Goal: Information Seeking & Learning: Learn about a topic

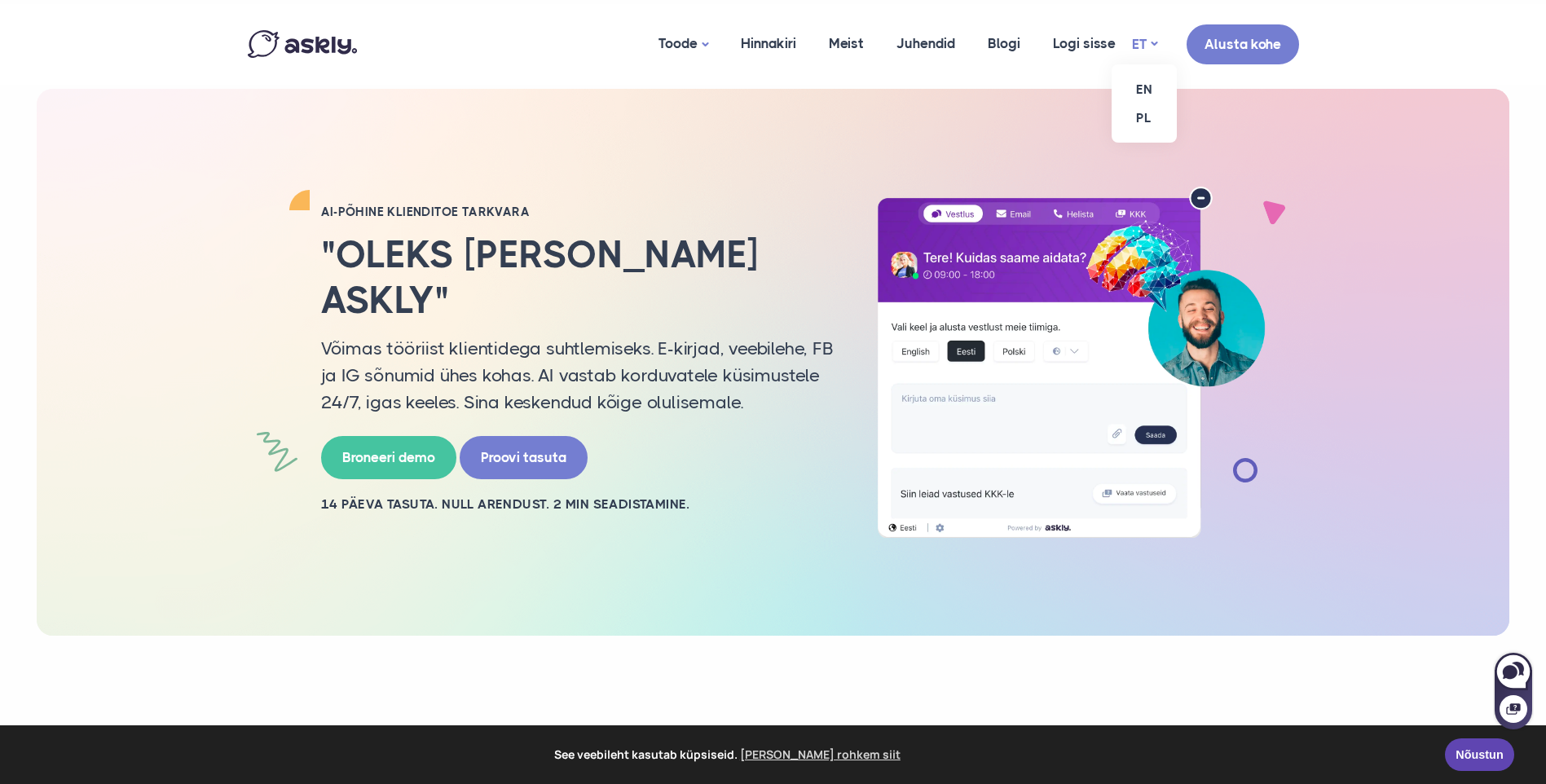
click at [1138, 41] on link "ET" at bounding box center [1143, 44] width 25 height 24
click at [1144, 91] on link "EN" at bounding box center [1143, 89] width 65 height 28
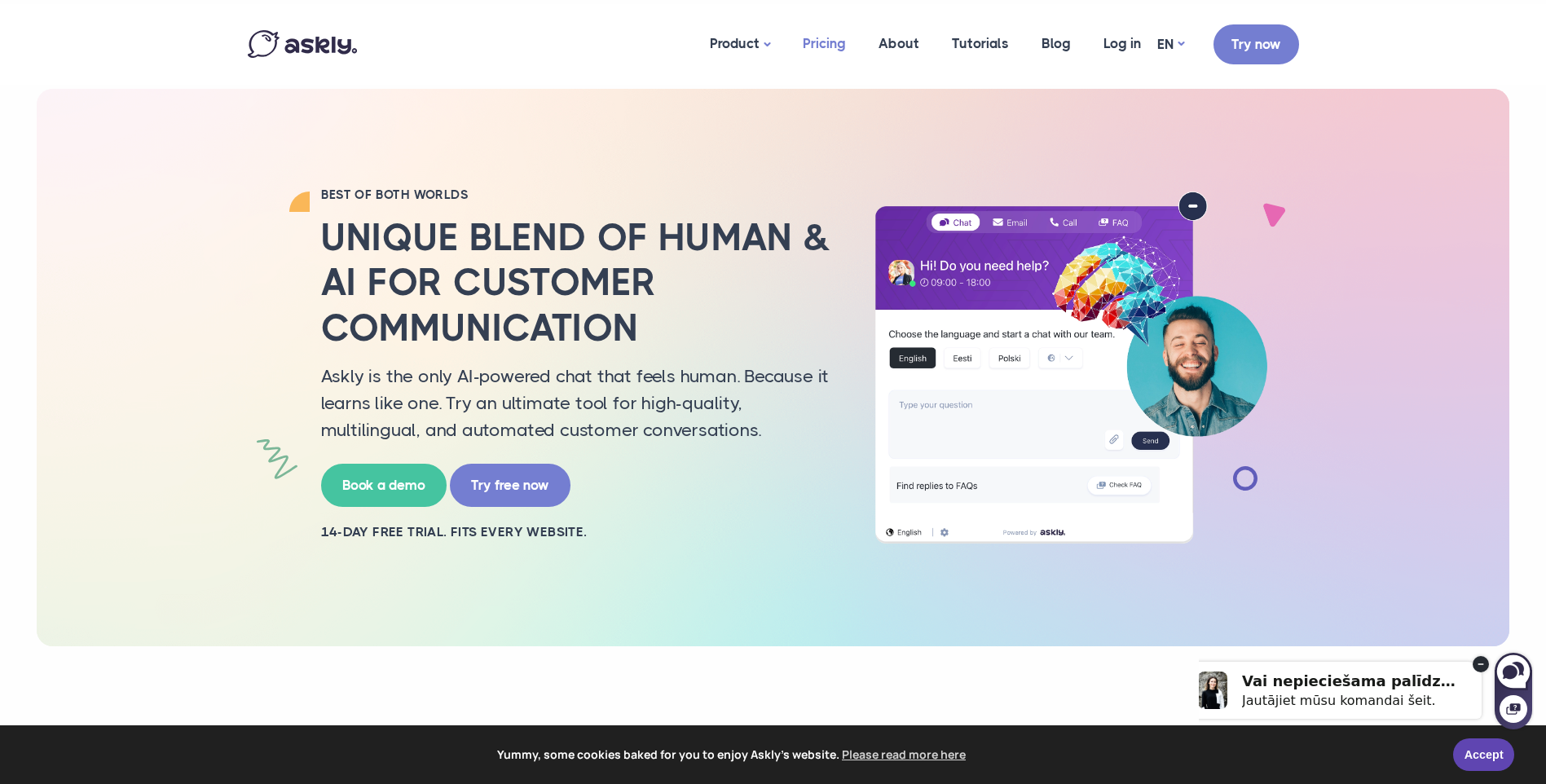
click at [847, 54] on link "Pricing" at bounding box center [824, 43] width 75 height 79
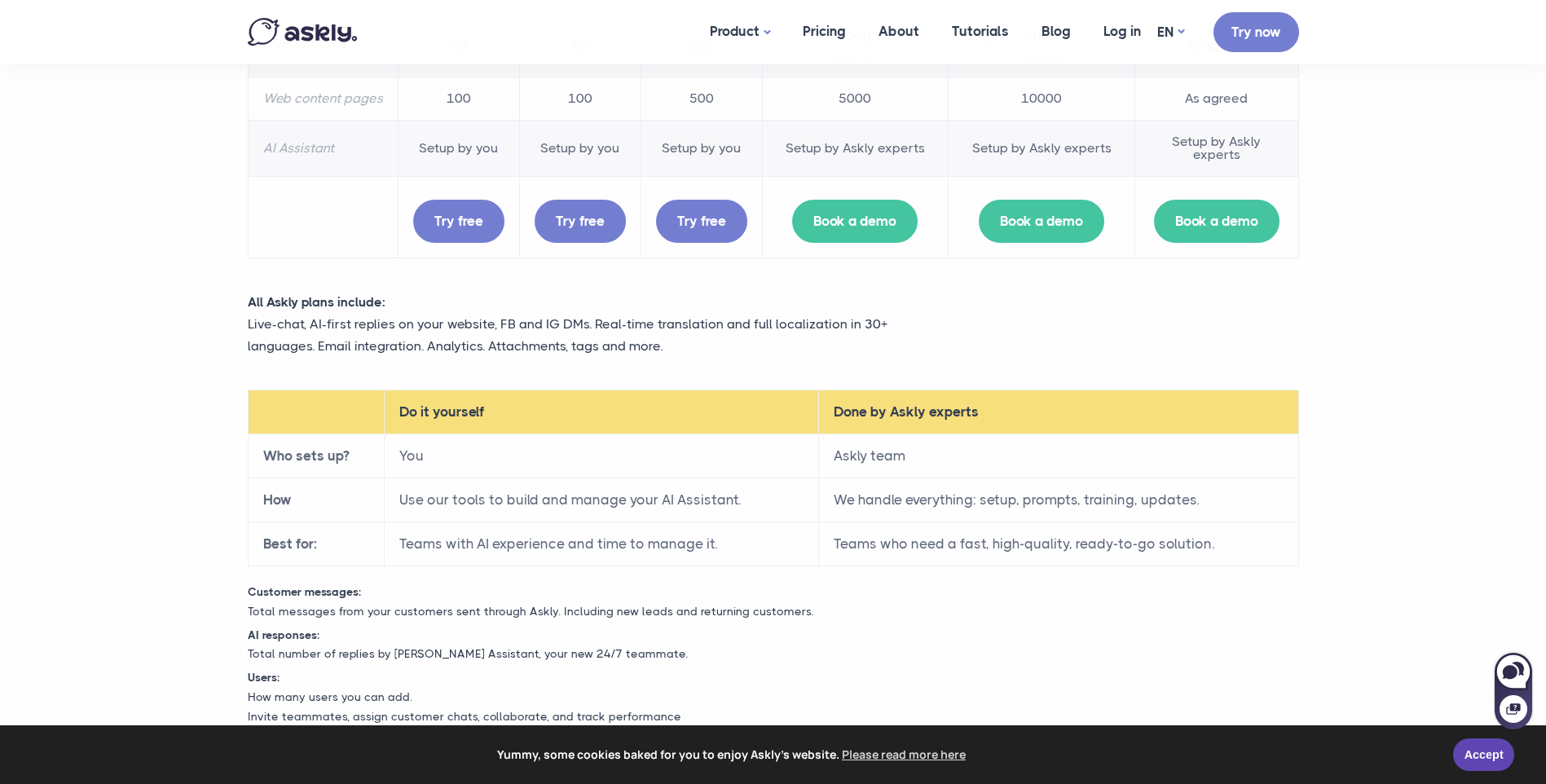
scroll to position [489, 0]
